Goal: Browse casually

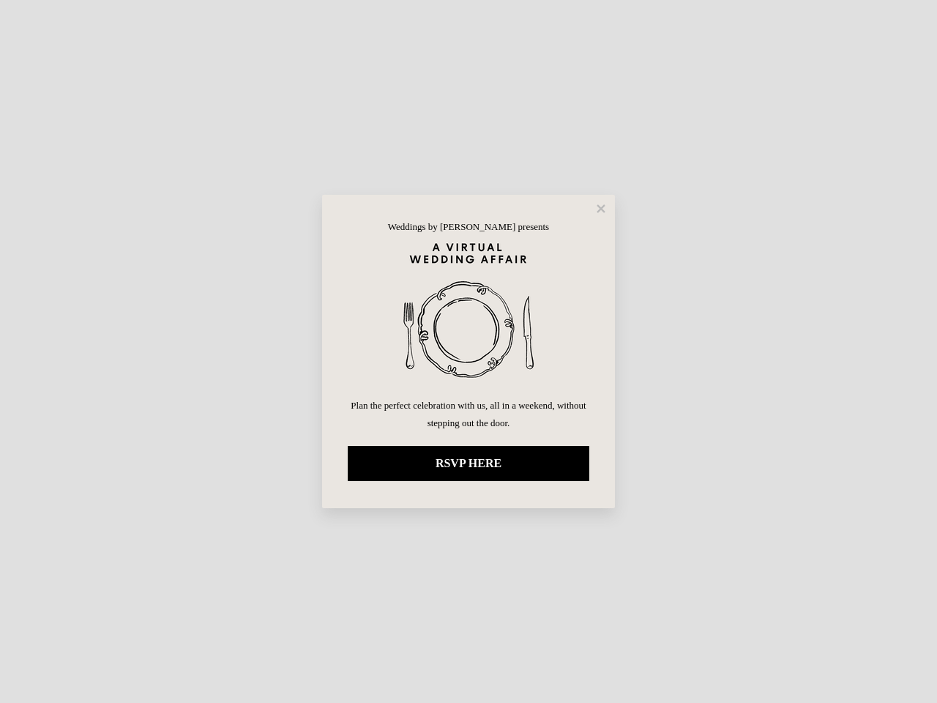
click at [469, 351] on img at bounding box center [469, 319] width 242 height 154
click at [601, 209] on icon at bounding box center [601, 208] width 8 height 8
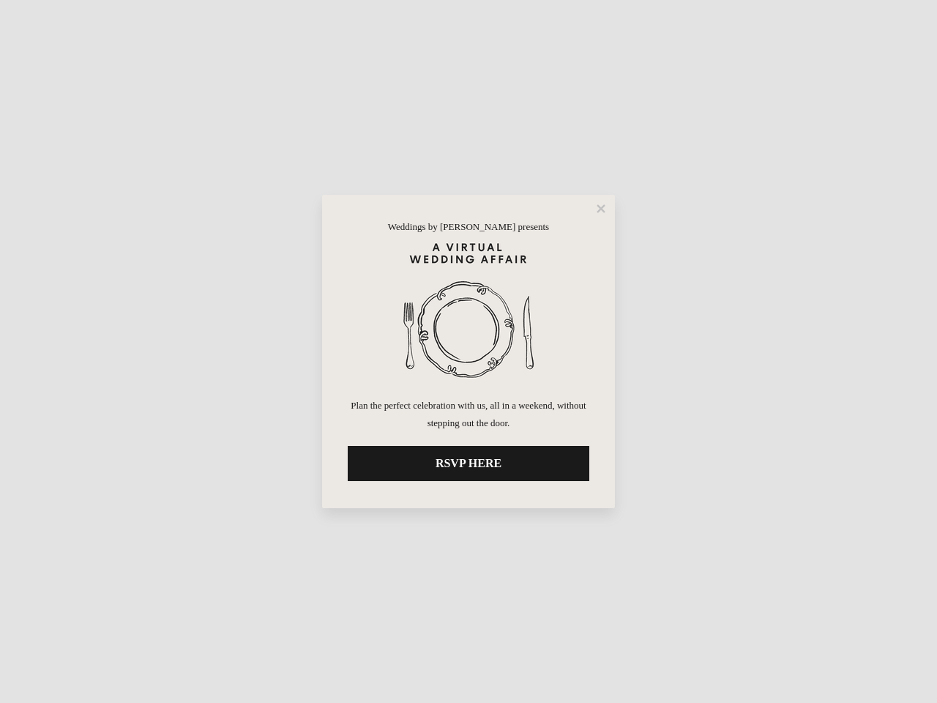
click at [601, 209] on icon at bounding box center [601, 208] width 8 height 8
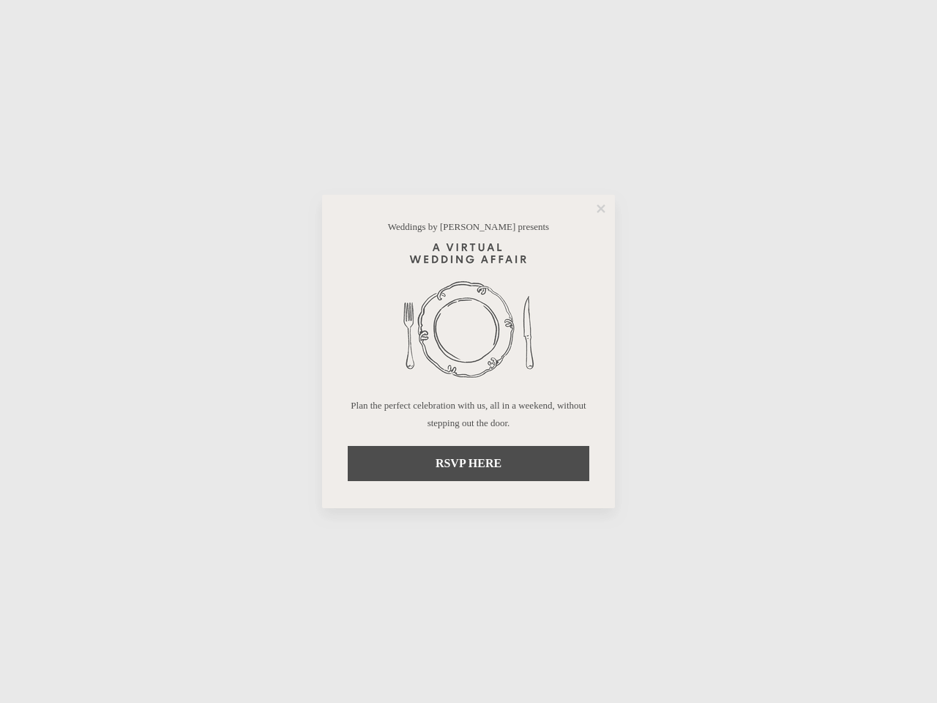
click at [600, 208] on icon at bounding box center [601, 208] width 8 height 8
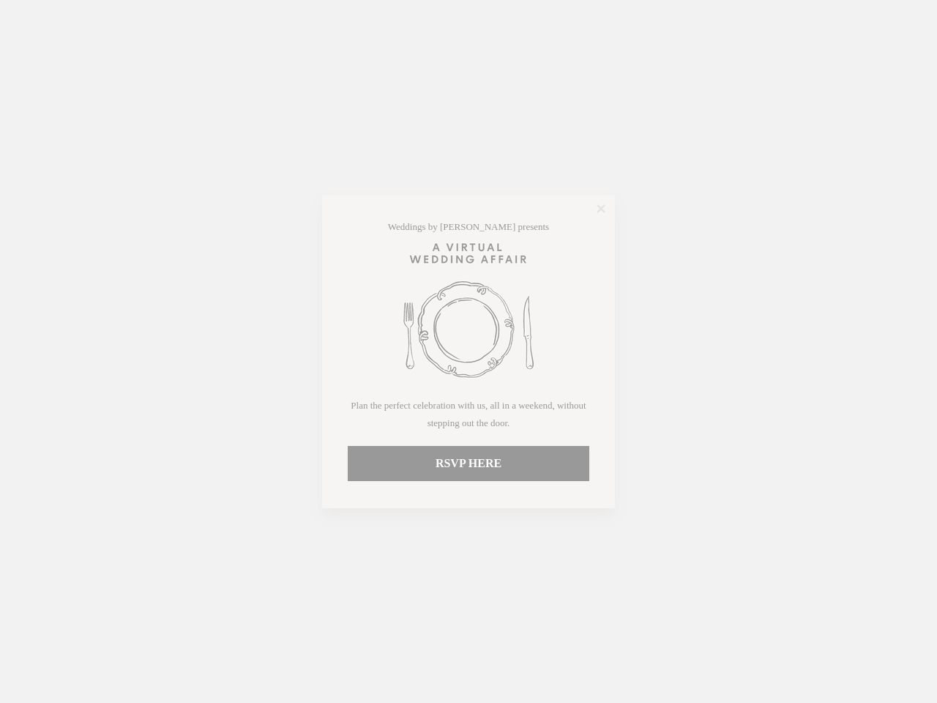
click at [469, 319] on img at bounding box center [469, 319] width 242 height 154
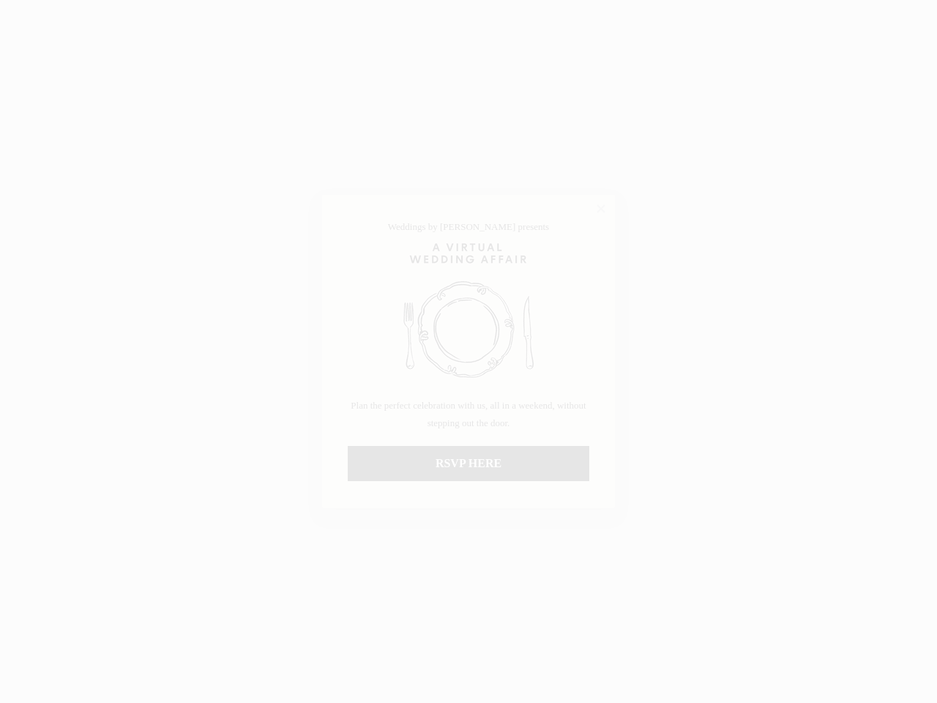
click at [469, 6] on html "Weddings by [PERSON_NAME] presents Plan the perfect celebration with us, all in…" at bounding box center [468, 3] width 937 height 6
